Goal: Use online tool/utility: Utilize a website feature to perform a specific function

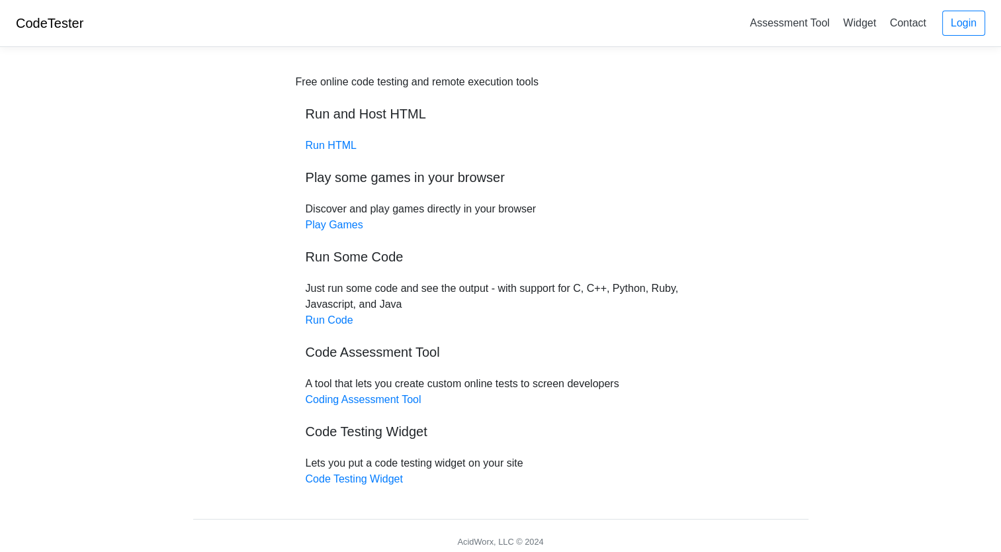
click at [347, 160] on div "Free online code testing and remote execution tools Run and Host HTML Run HTML …" at bounding box center [501, 280] width 410 height 413
click at [336, 144] on link "Run HTML" at bounding box center [331, 145] width 51 height 11
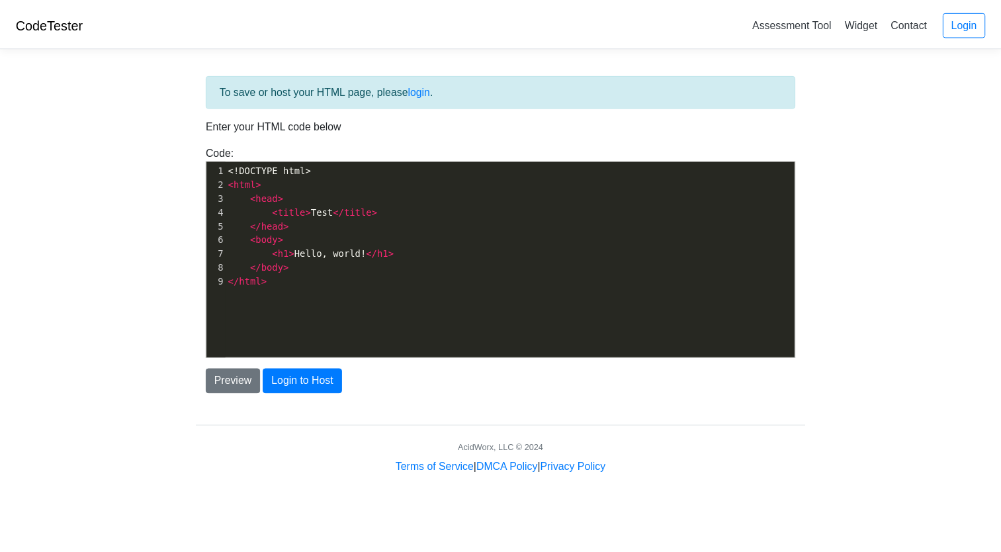
scroll to position [5, 0]
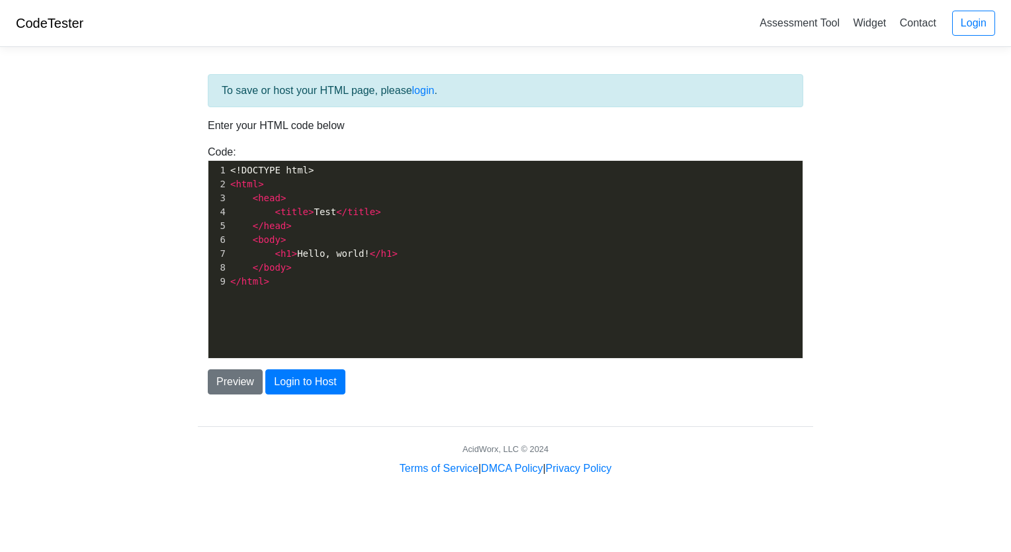
click at [336, 211] on span "</" at bounding box center [341, 211] width 11 height 11
type textarea "<!DOCTYPE html> <html> <head> <title>Test</title> </head> <body> <h1>Hello, wor…"
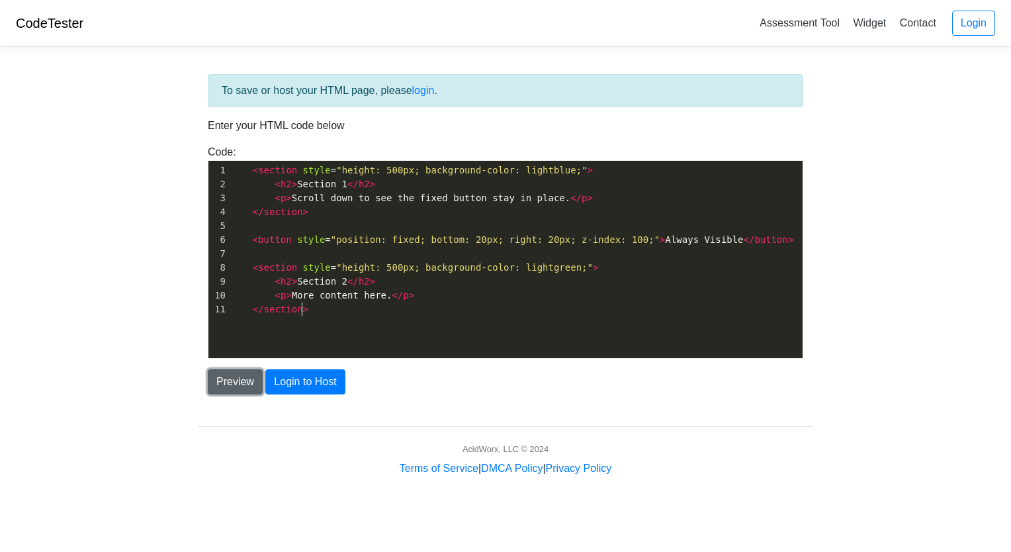
click at [236, 377] on button "Preview" at bounding box center [235, 381] width 55 height 25
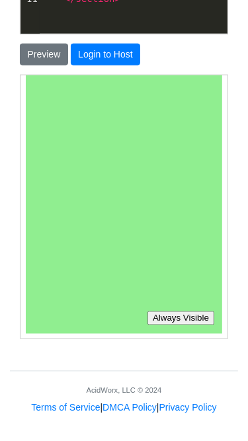
scroll to position [0, 0]
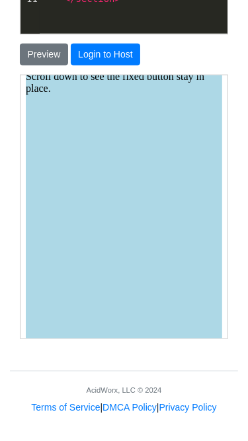
click at [177, 148] on section "Section 1 Scroll down to see the fixed button stay in place." at bounding box center [122, 203] width 197 height 331
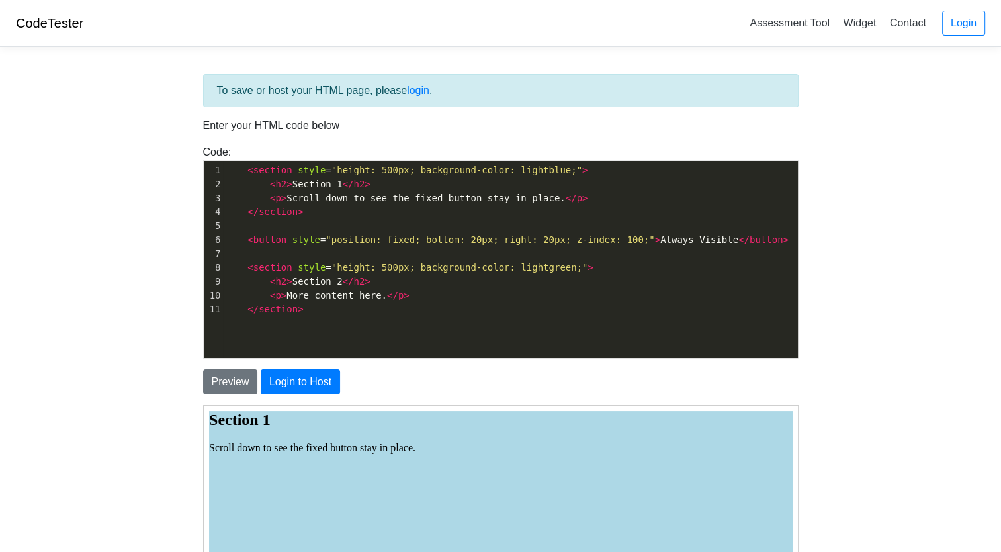
click at [811, 267] on div "To save or host your HTML page, please login . Enter your HTML code below Code:…" at bounding box center [500, 407] width 635 height 699
click at [662, 286] on pre "< h2 > Section 2 </ h2 >" at bounding box center [510, 282] width 575 height 14
type textarea "<section style="height: 500px; background-color: lightblue;"> <h2>Section 1</h2…"
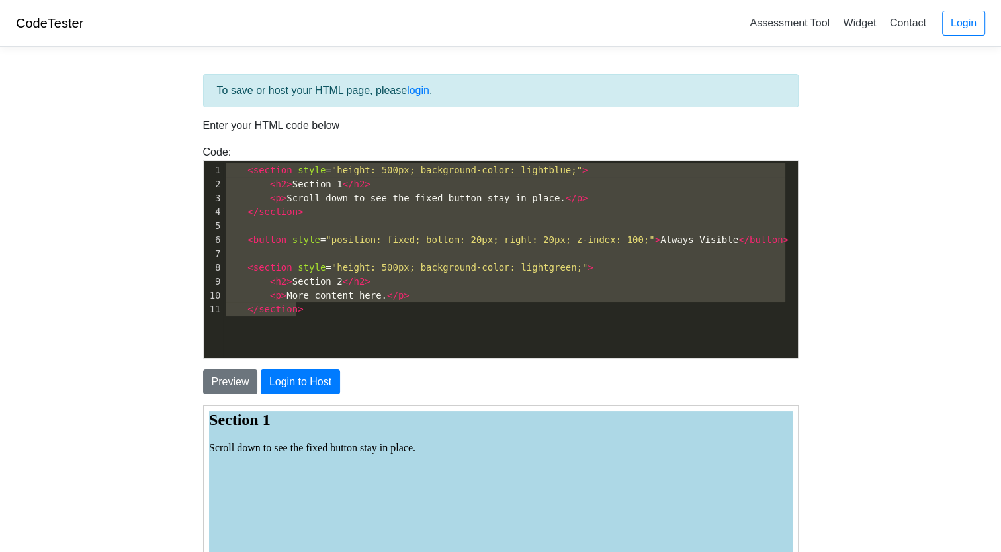
scroll to position [613, 0]
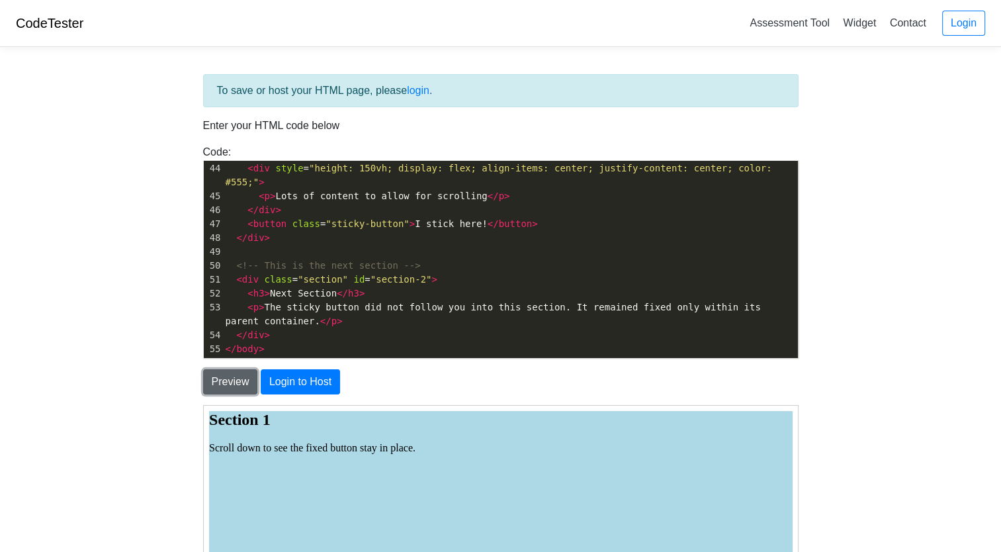
click at [228, 388] on button "Preview" at bounding box center [230, 381] width 55 height 25
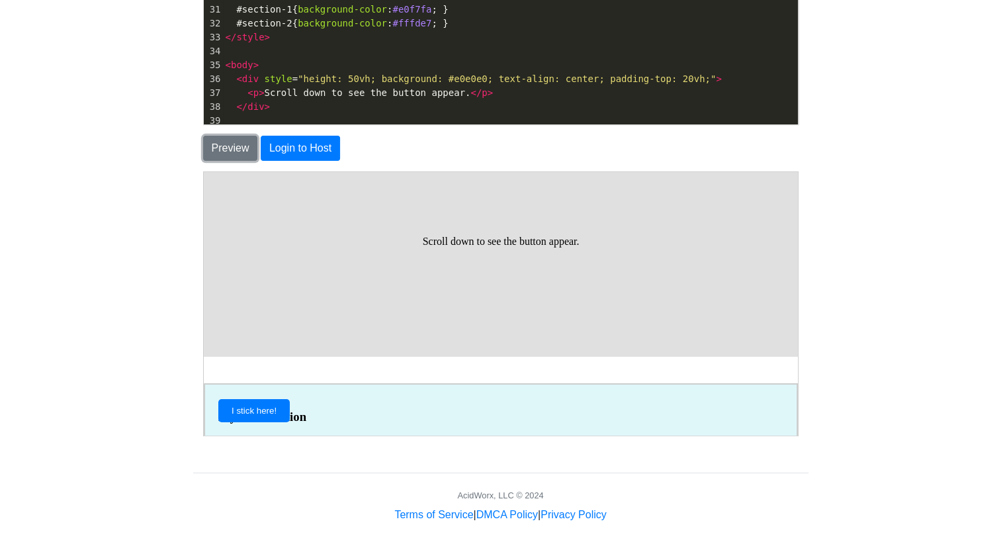
scroll to position [349, 0]
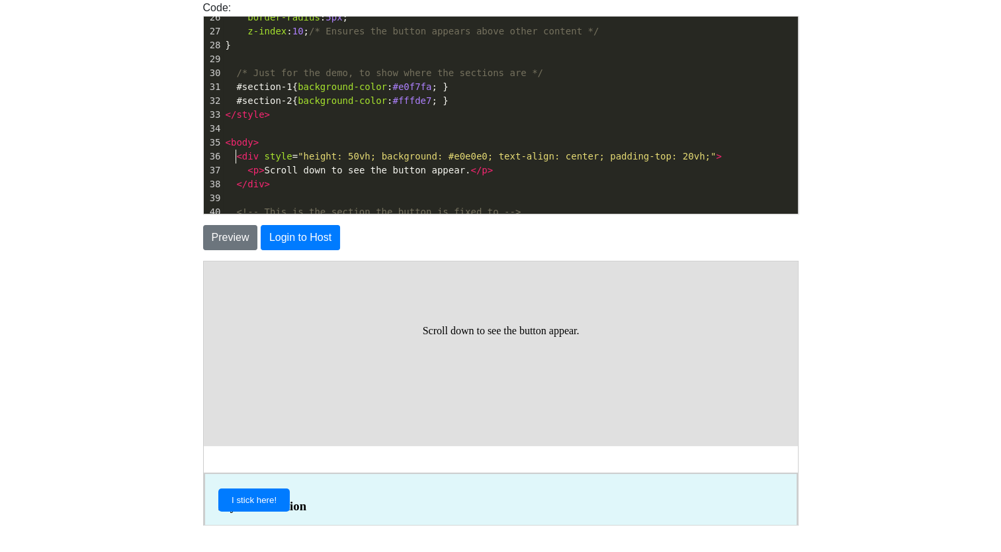
type textarea "<div style="height: 50vh; background: #e0e0e0; text-align: center; padding-top:…"
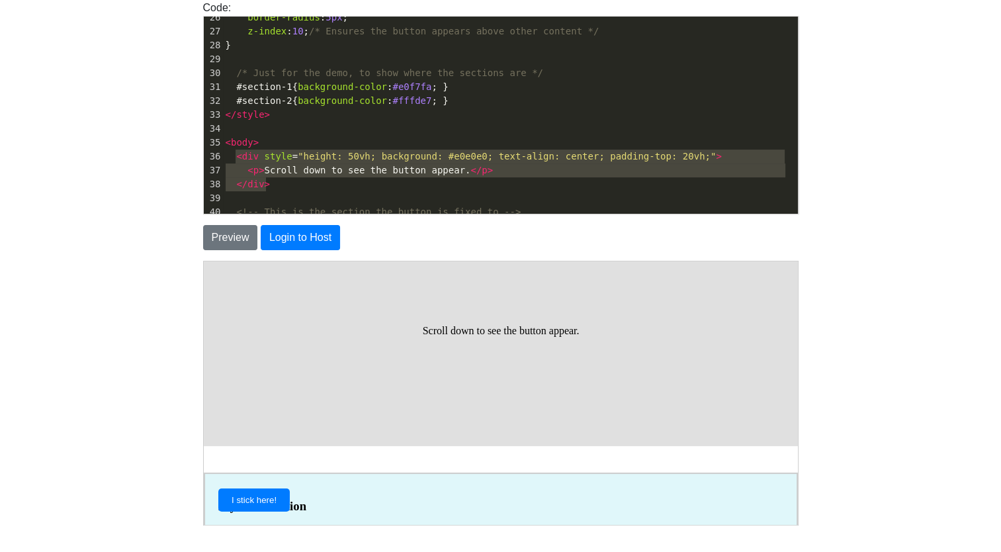
drag, startPoint x: 234, startPoint y: 154, endPoint x: 275, endPoint y: 189, distance: 54.9
click at [275, 189] on div "1 < style > 2 body { 3 /* Create enough content to demonstrate scrolling */ 4 h…" at bounding box center [510, 73] width 575 height 820
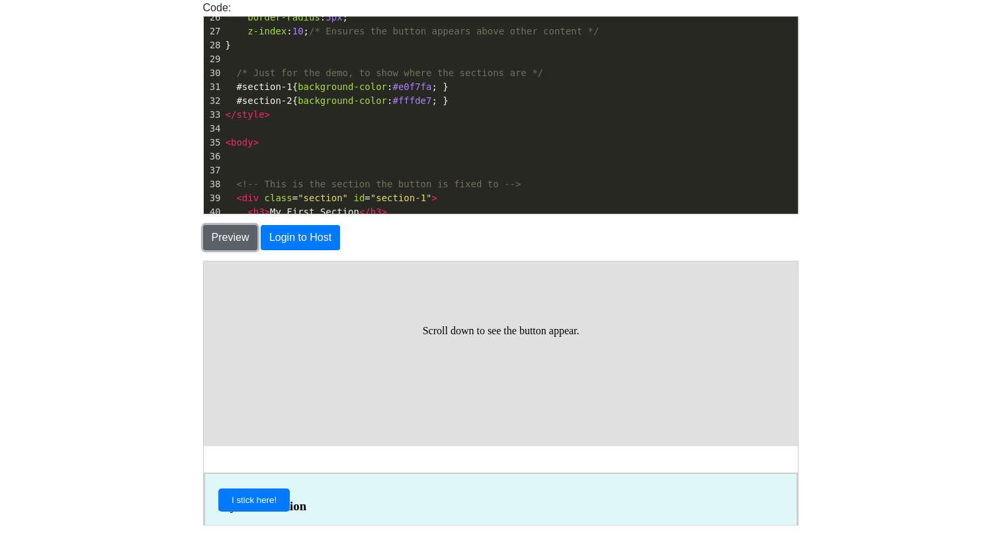
click at [244, 238] on button "Preview" at bounding box center [230, 237] width 55 height 25
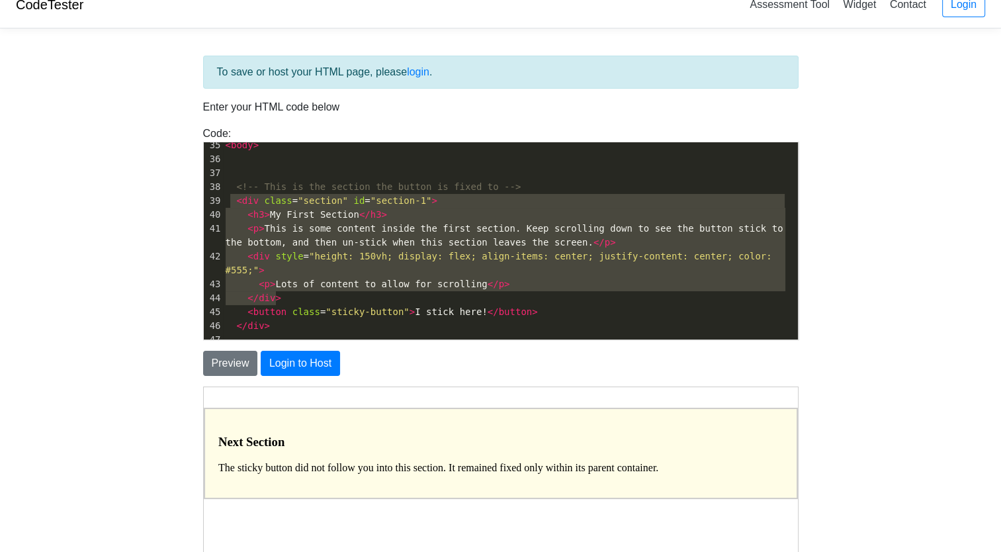
type textarea "<div class="section" id="section-1"> <h3>My First Section</h3> <p>This is some …"
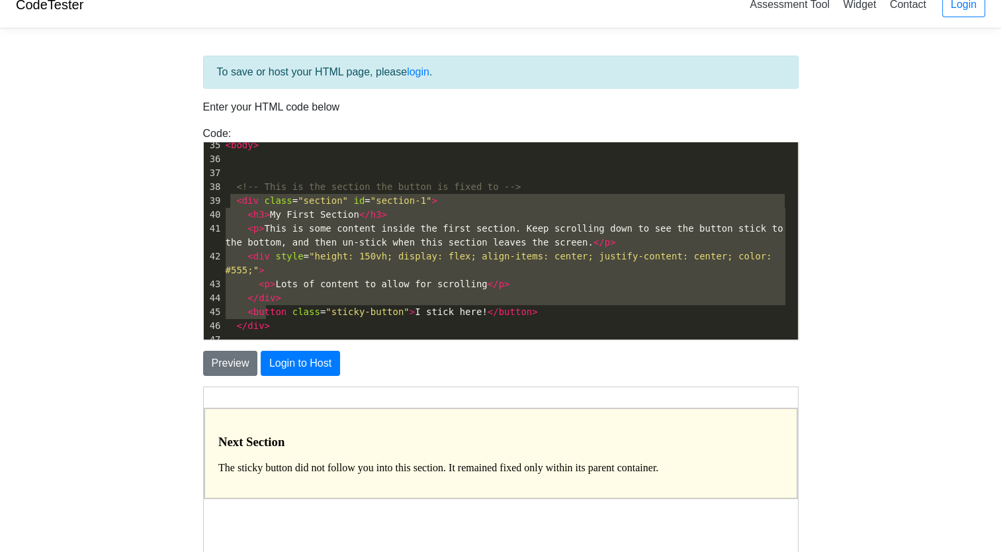
drag, startPoint x: 232, startPoint y: 197, endPoint x: 279, endPoint y: 310, distance: 122.8
click at [279, 310] on div "1 < style > 2 body { 3 /* Create enough content to demonstrate scrolling */ 4 h…" at bounding box center [510, 62] width 575 height 792
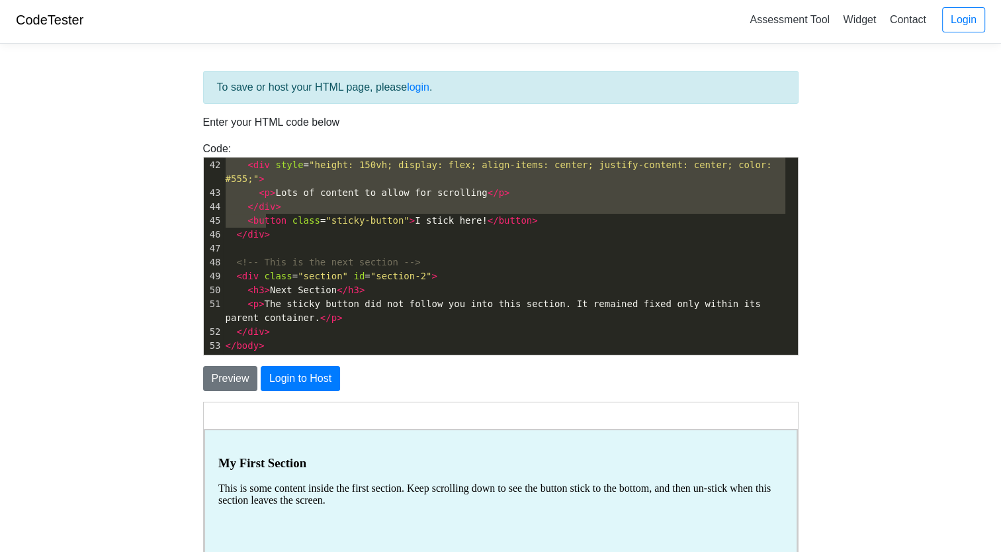
scroll to position [0, 0]
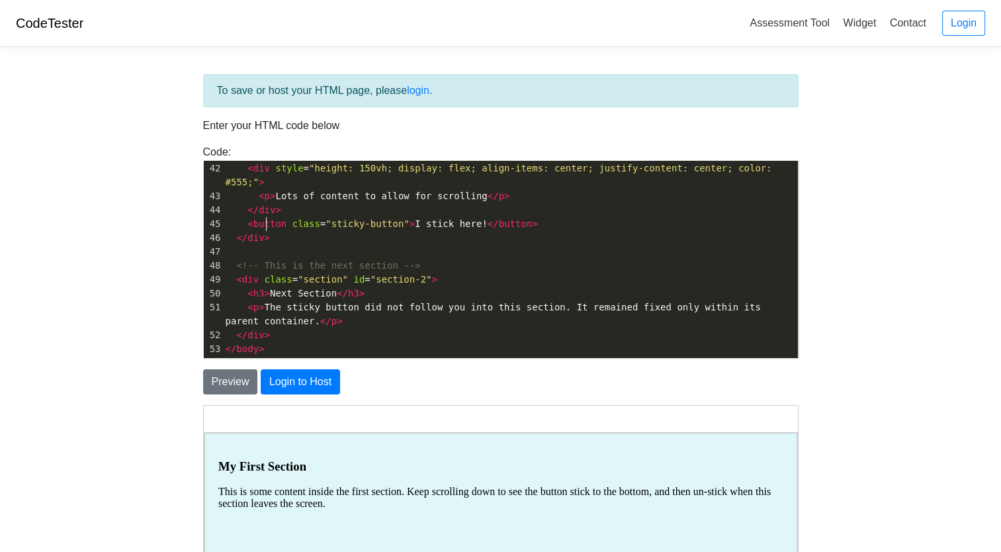
click at [463, 231] on pre "</ div >" at bounding box center [510, 238] width 575 height 14
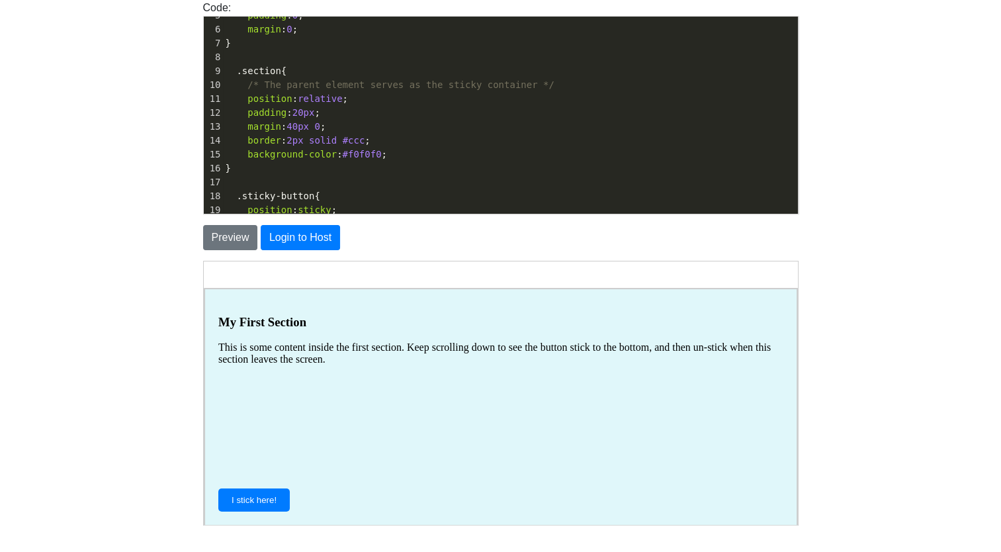
scroll to position [116, 0]
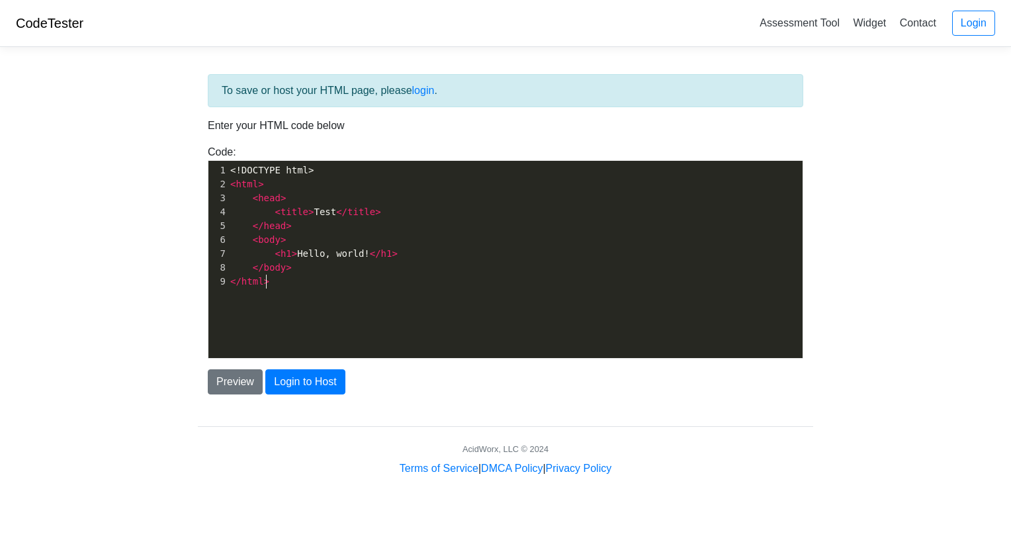
scroll to position [5, 0]
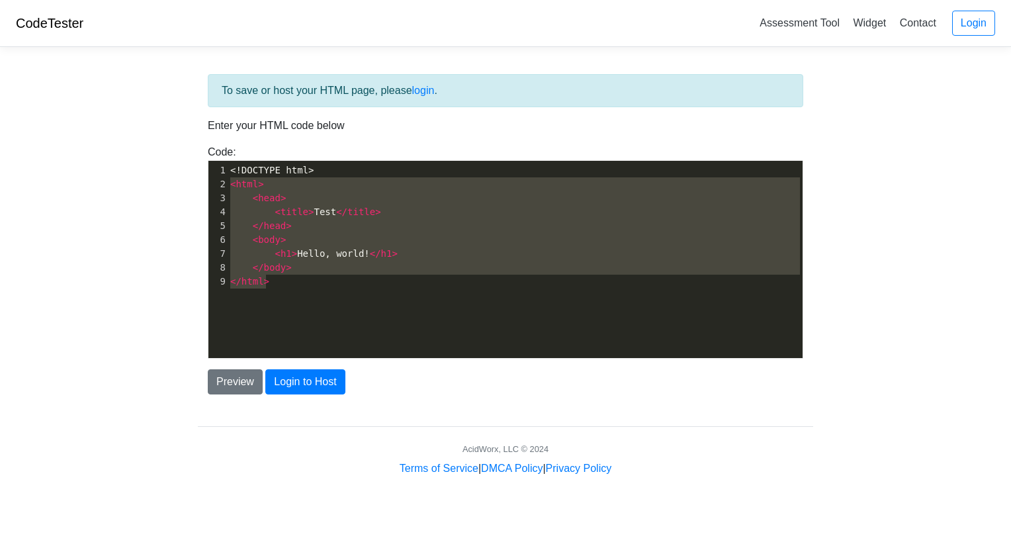
type textarea "<!DOCTYPE html> <html> <head> <title>Test</title> </head> <body> <h1>Hello, wor…"
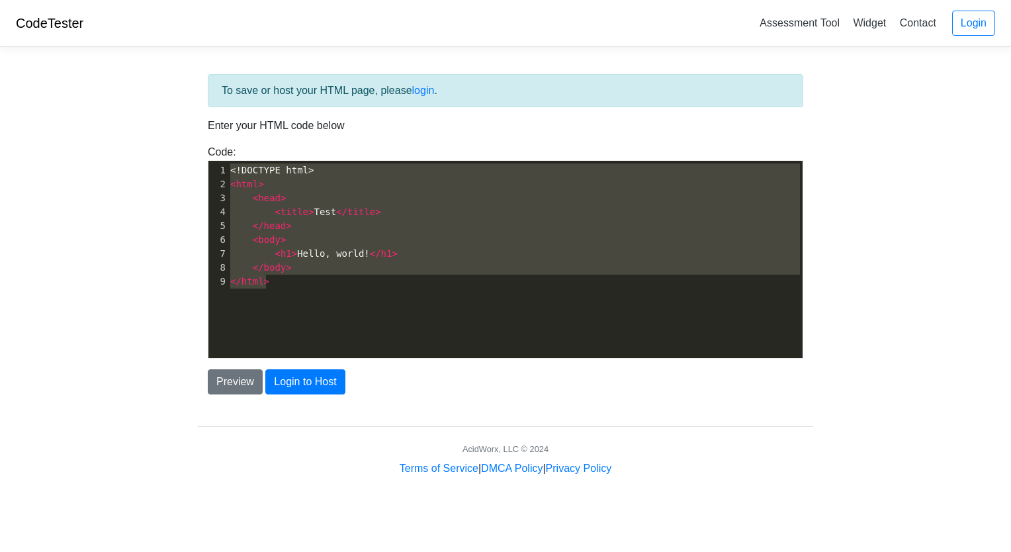
drag, startPoint x: 339, startPoint y: 278, endPoint x: 192, endPoint y: 156, distance: 190.8
click at [192, 156] on div "To save or host your HTML page, please login . Enter your HTML code below Code:…" at bounding box center [505, 267] width 635 height 419
